Goal: Task Accomplishment & Management: Complete application form

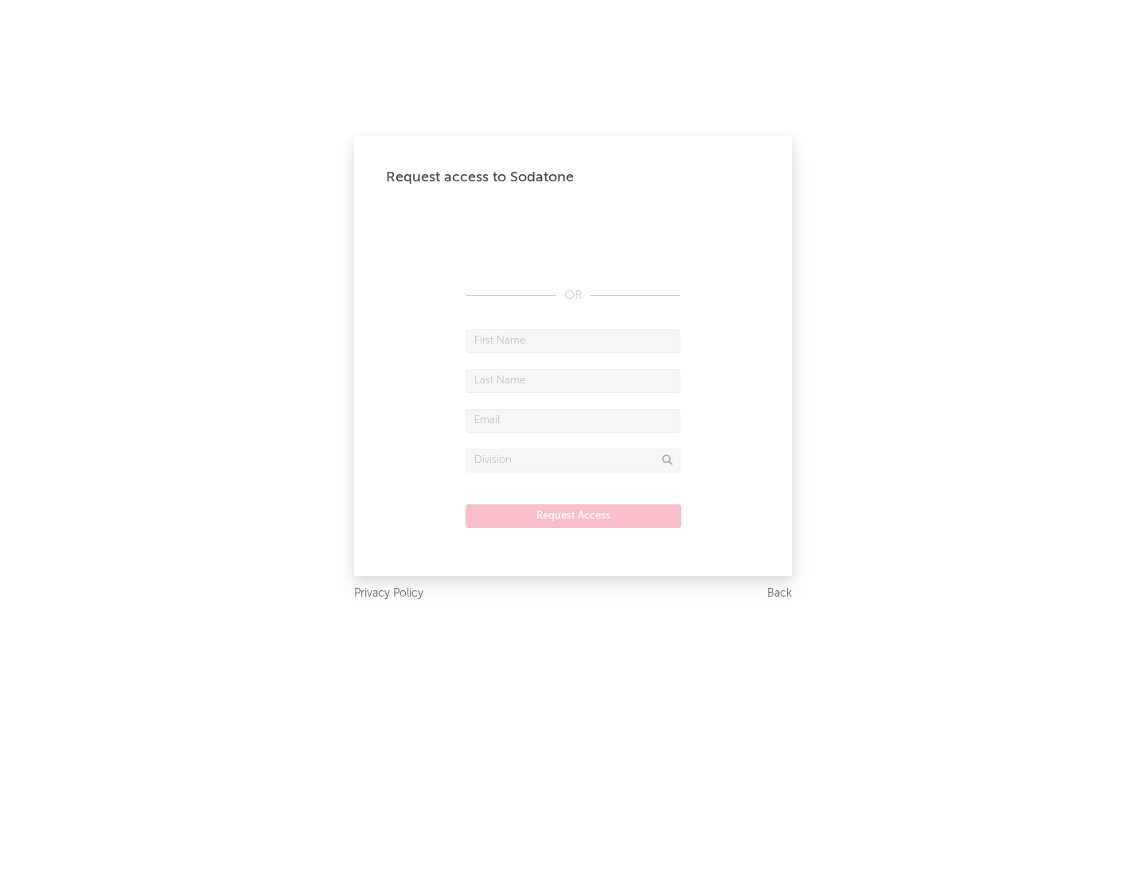
click at [573, 340] on input "text" at bounding box center [572, 341] width 215 height 24
type input "[PERSON_NAME]"
click at [573, 380] on input "text" at bounding box center [572, 381] width 215 height 24
type input "[PERSON_NAME]"
click at [573, 420] on input "text" at bounding box center [572, 421] width 215 height 24
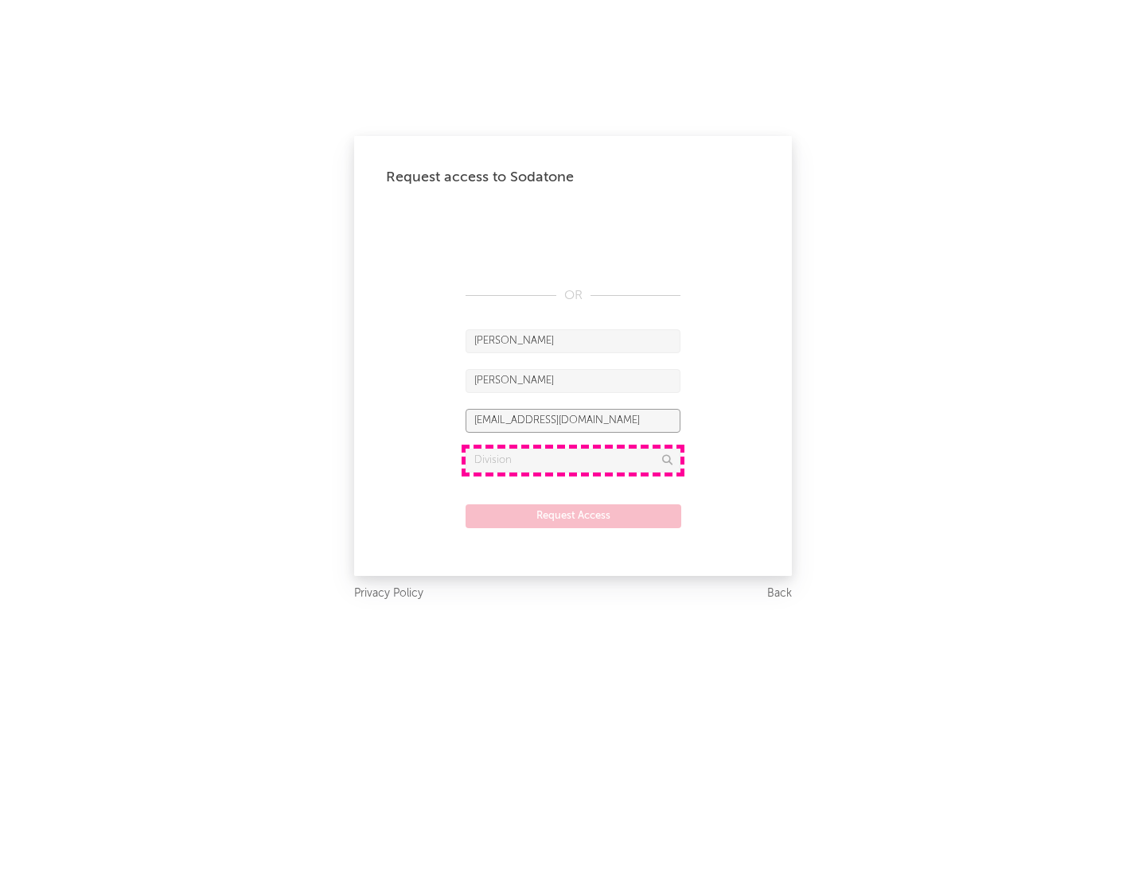
type input "[EMAIL_ADDRESS][DOMAIN_NAME]"
click at [573, 460] on input "text" at bounding box center [572, 461] width 215 height 24
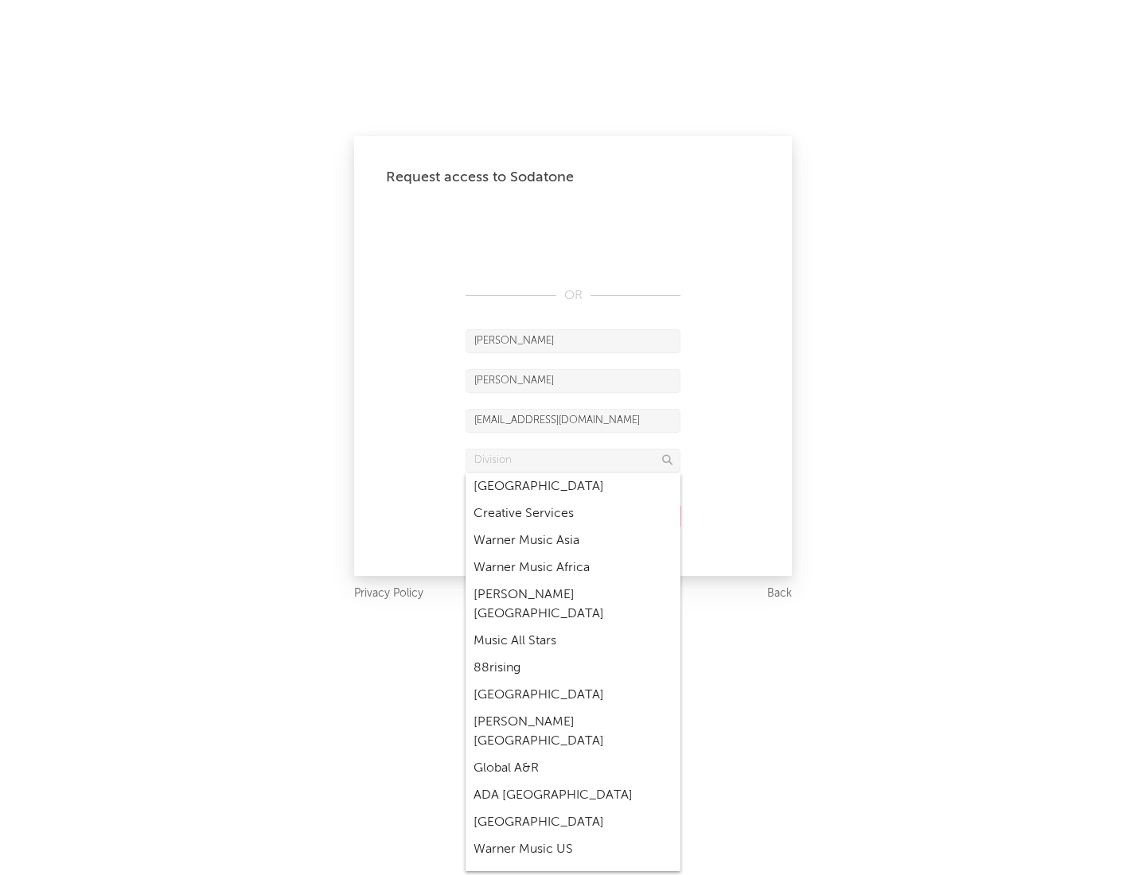
click at [568, 628] on div "Music All Stars" at bounding box center [572, 641] width 215 height 27
type input "Music All Stars"
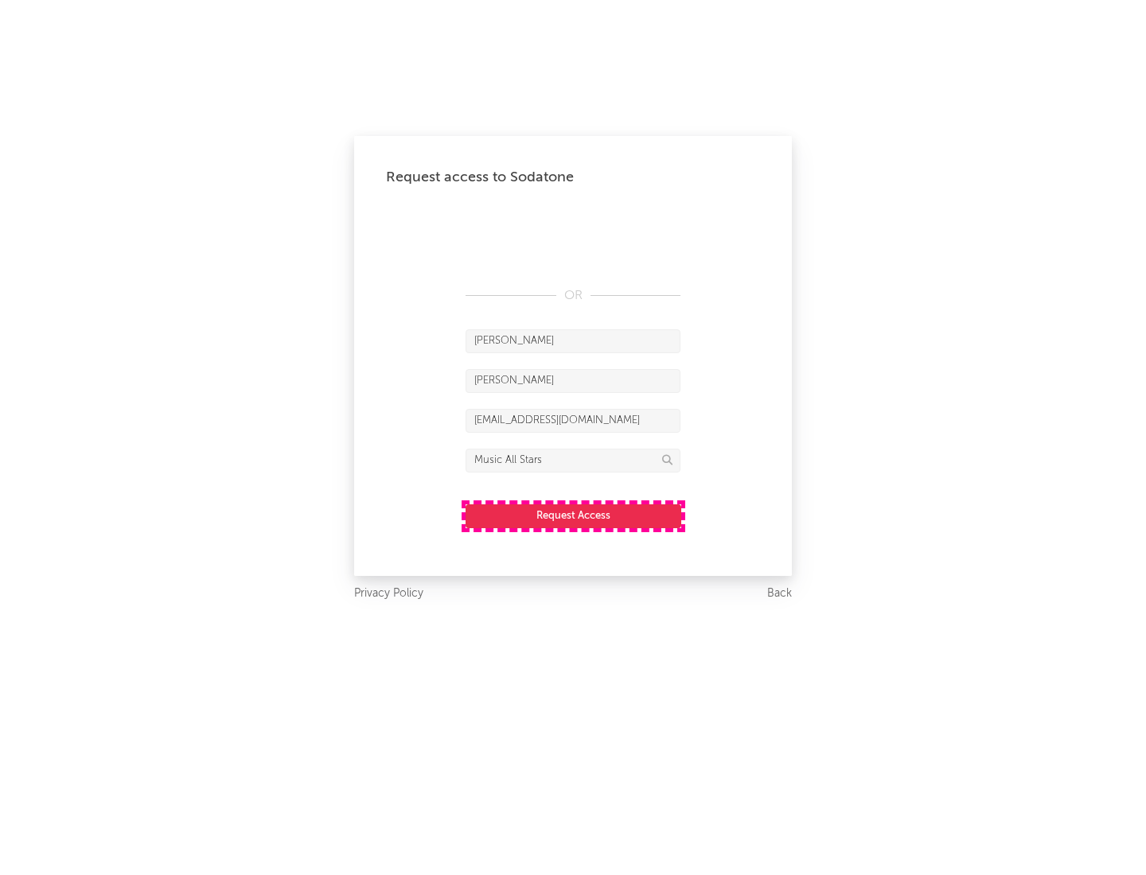
click at [573, 516] on button "Request Access" at bounding box center [573, 516] width 216 height 24
